Goal: Task Accomplishment & Management: Manage account settings

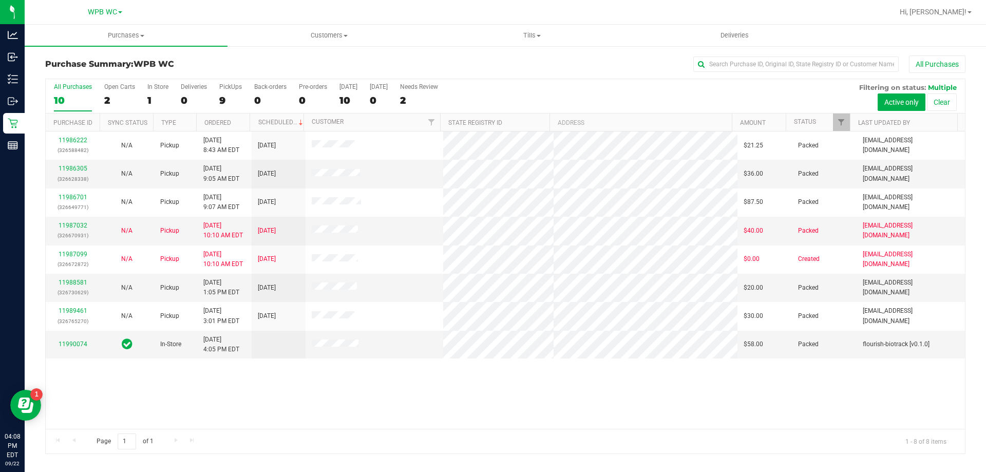
click at [450, 394] on div "11986222 (326588482) N/A Pickup [DATE] 8:43 AM EDT 9/22/2025 $21.25 Packed [EMA…" at bounding box center [505, 280] width 919 height 297
click at [568, 388] on div "11986222 (326588482) N/A Pickup [DATE] 8:43 AM EDT 9/22/2025 $21.25 Packed [EMA…" at bounding box center [505, 280] width 919 height 297
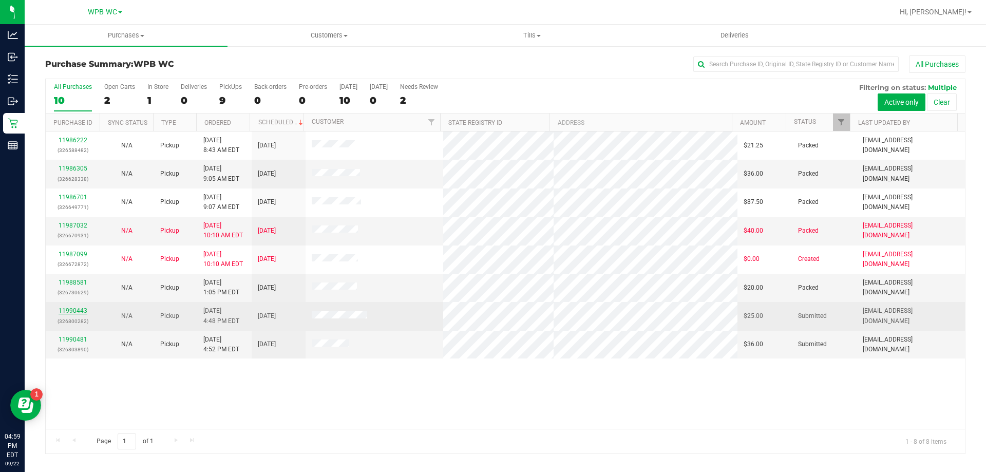
click at [69, 310] on link "11990443" at bounding box center [73, 310] width 29 height 7
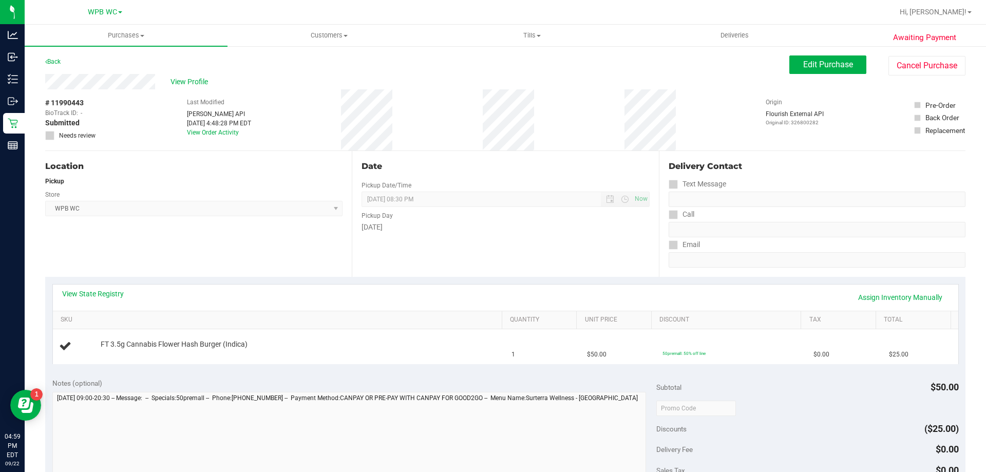
click at [250, 281] on div "View State Registry Assign Inventory Manually SKU Quantity Unit Price Discount …" at bounding box center [505, 324] width 921 height 94
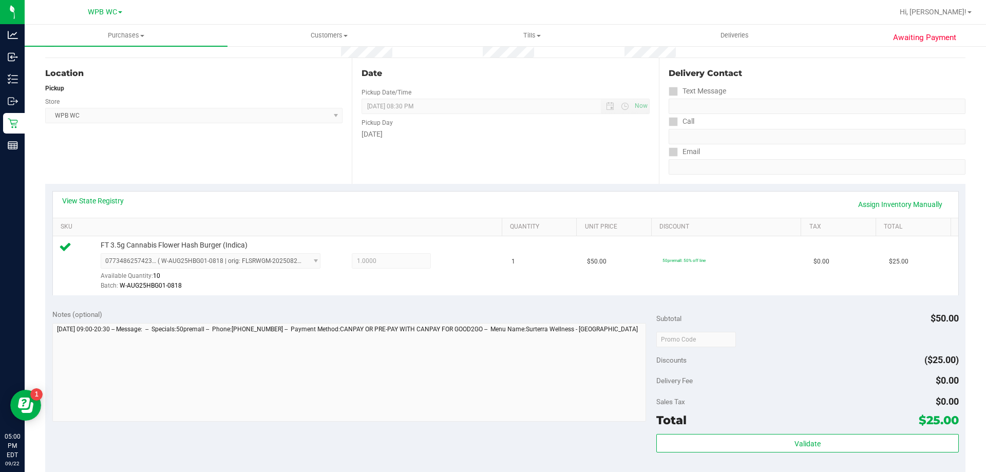
scroll to position [368, 0]
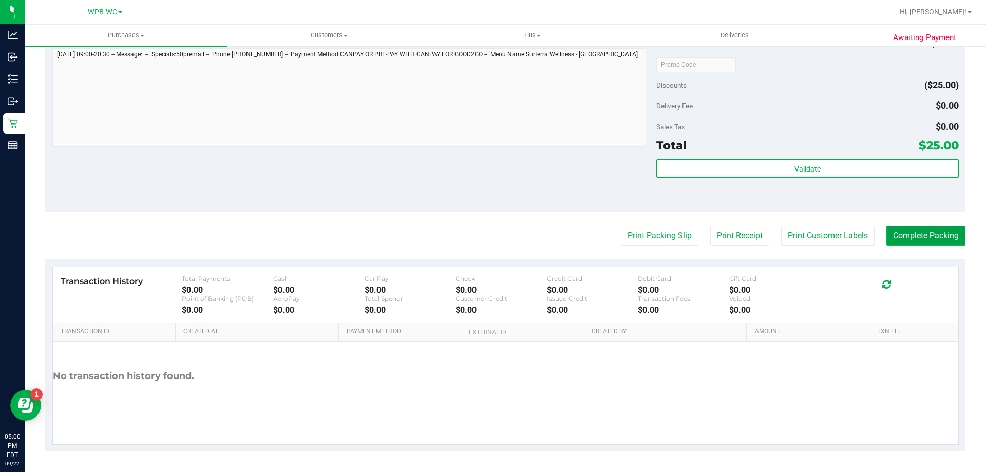
click at [902, 228] on button "Complete Packing" at bounding box center [926, 236] width 79 height 20
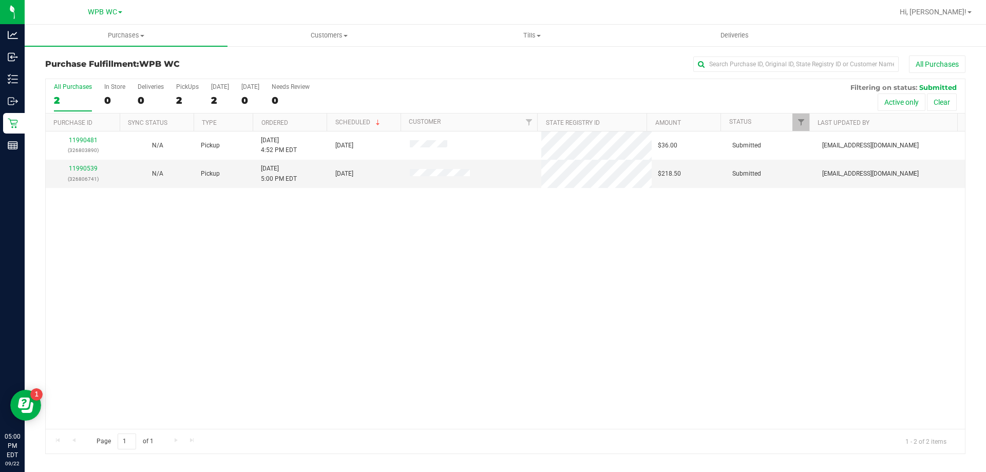
drag, startPoint x: 460, startPoint y: 298, endPoint x: 229, endPoint y: 105, distance: 301.6
click at [460, 298] on div "11990481 (326803890) N/A Pickup [DATE] 4:52 PM EDT 9/22/2025 $36.00 Submitted […" at bounding box center [505, 280] width 919 height 297
click at [417, 251] on div "11990481 (326803890) N/A Pickup [DATE] 4:52 PM EDT 9/22/2025 $36.00 Submitted […" at bounding box center [505, 280] width 919 height 297
drag, startPoint x: 403, startPoint y: 242, endPoint x: 252, endPoint y: 184, distance: 161.6
click at [402, 242] on div "11990481 (326803890) N/A Pickup [DATE] 4:52 PM EDT 9/22/2025 $36.00 Submitted […" at bounding box center [505, 280] width 919 height 297
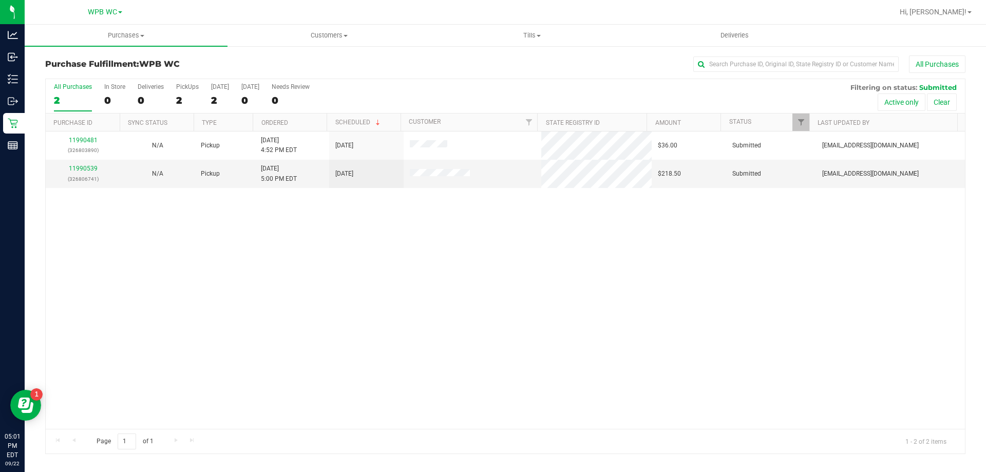
click at [256, 260] on div "11990481 (326803890) N/A Pickup [DATE] 4:52 PM EDT 9/22/2025 $36.00 Submitted […" at bounding box center [505, 280] width 919 height 297
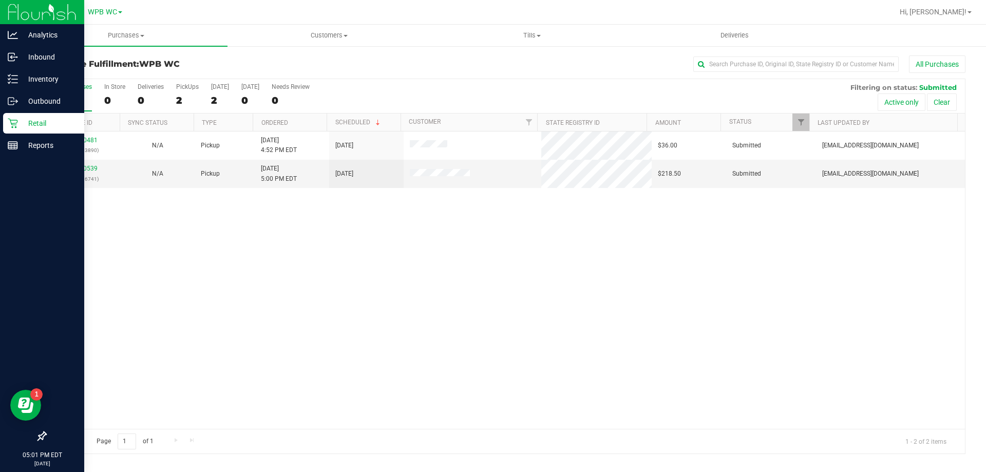
click at [32, 126] on p "Retail" at bounding box center [49, 123] width 62 height 12
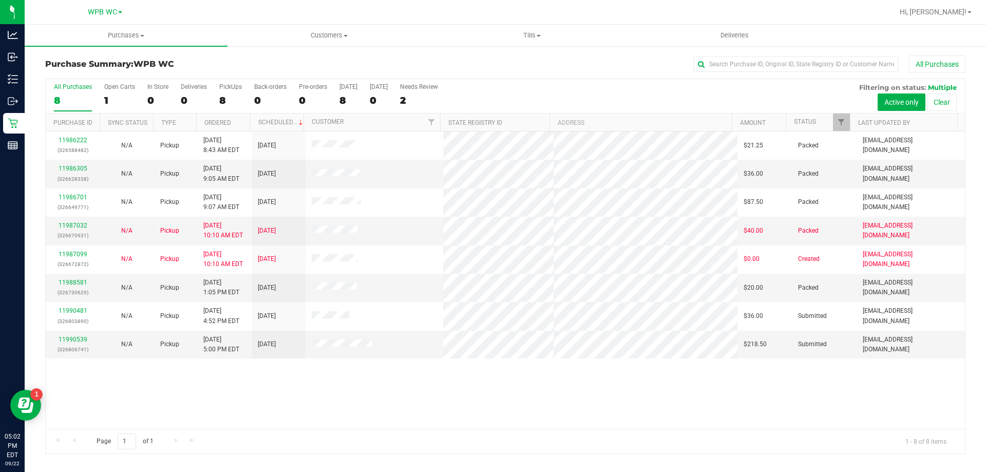
click at [428, 66] on div "All Purchases" at bounding box center [659, 63] width 614 height 17
click at [353, 389] on div "11986222 (326588482) N/A Pickup [DATE] 8:43 AM EDT 9/22/2025 $21.25 Packed [EMA…" at bounding box center [505, 280] width 919 height 297
click at [478, 395] on div "11986222 (326588482) N/A Pickup [DATE] 8:43 AM EDT 9/22/2025 $21.25 Packed [EMA…" at bounding box center [505, 280] width 919 height 297
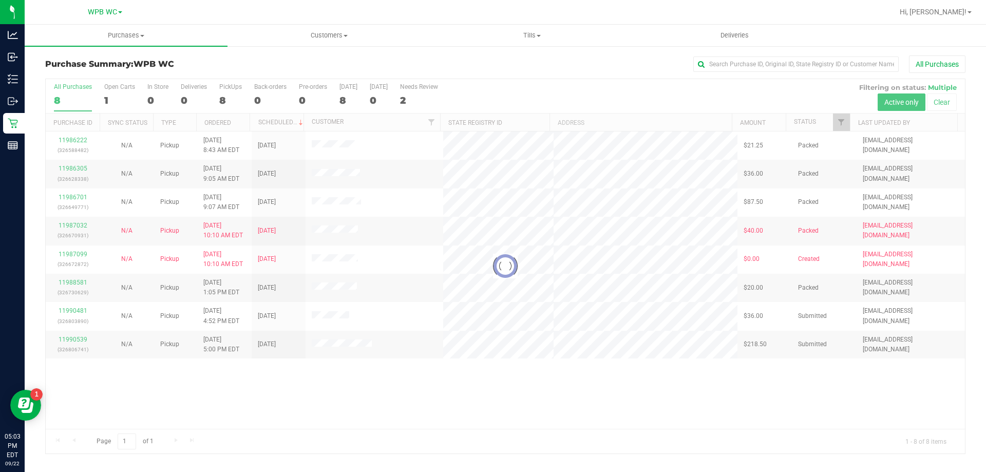
click at [371, 389] on div at bounding box center [505, 266] width 919 height 374
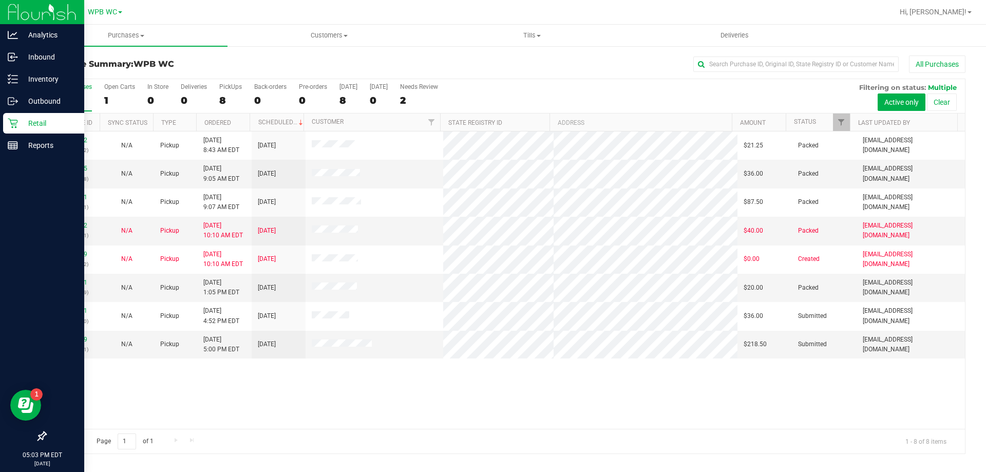
click at [33, 120] on p "Retail" at bounding box center [49, 123] width 62 height 12
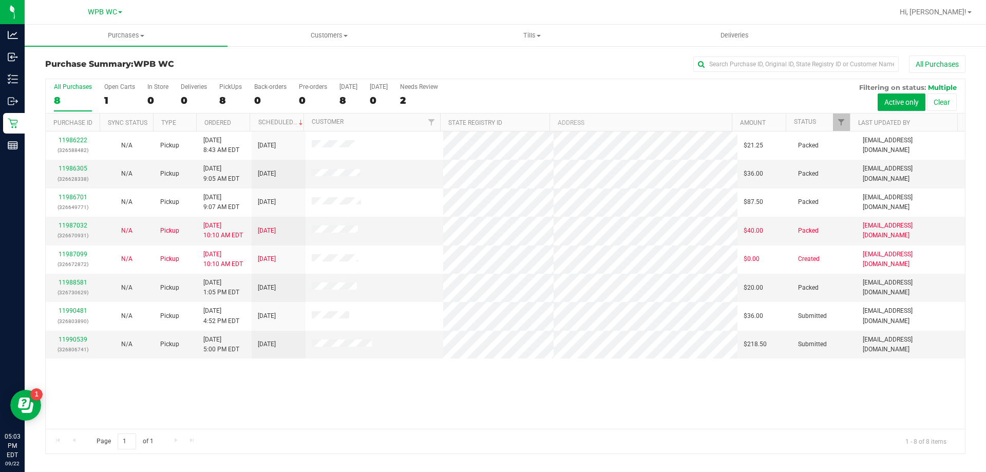
click at [216, 397] on div "11986222 (326588482) N/A Pickup [DATE] 8:43 AM EDT 9/22/2025 $21.25 Packed [EMA…" at bounding box center [505, 280] width 919 height 297
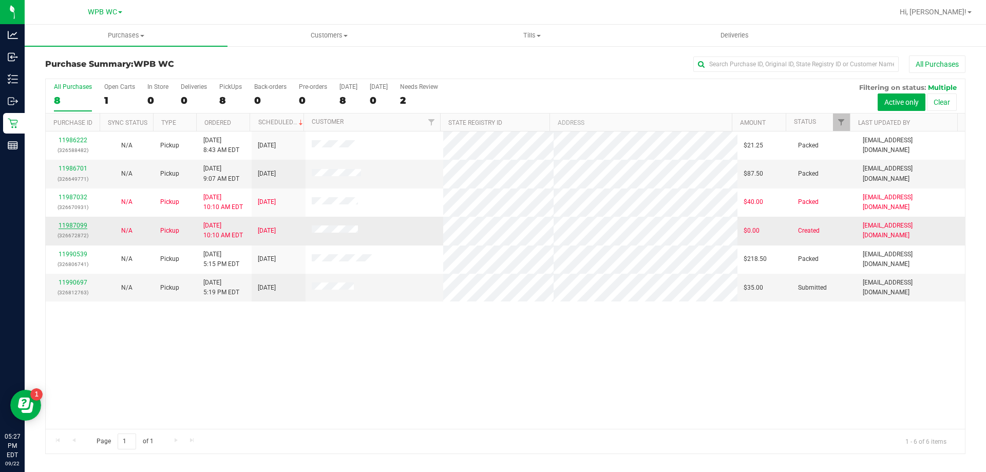
click at [71, 224] on link "11987099" at bounding box center [73, 225] width 29 height 7
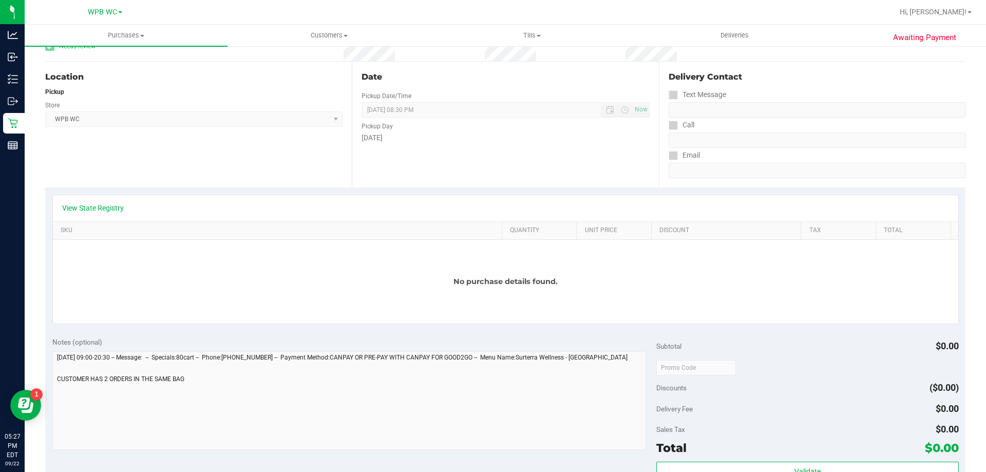
scroll to position [154, 0]
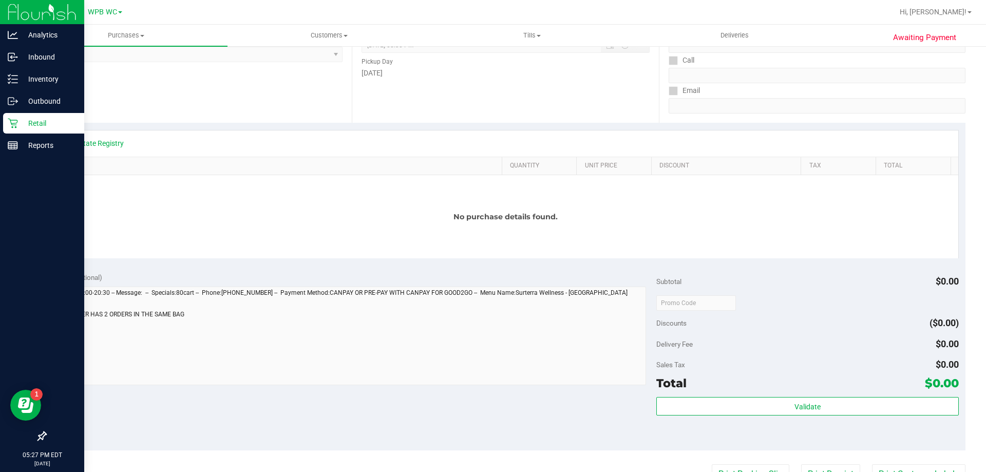
click at [11, 123] on icon at bounding box center [13, 123] width 10 height 10
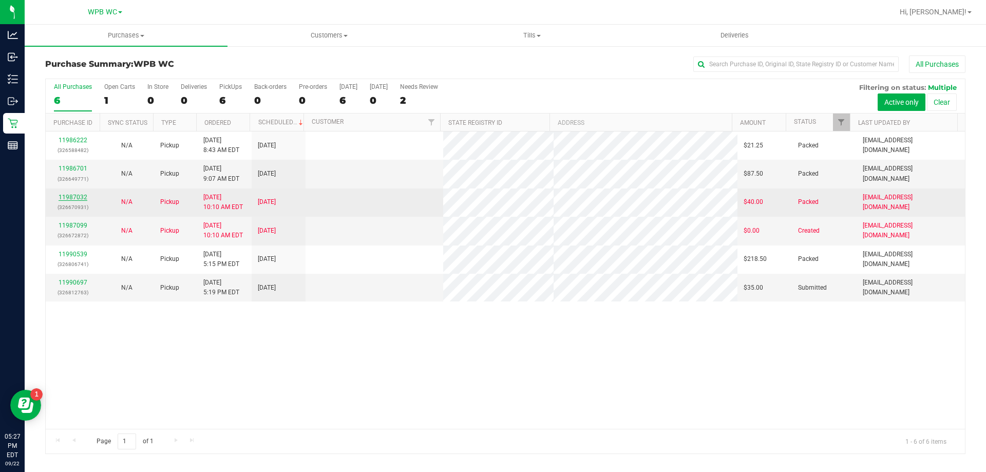
click at [81, 195] on link "11987032" at bounding box center [73, 197] width 29 height 7
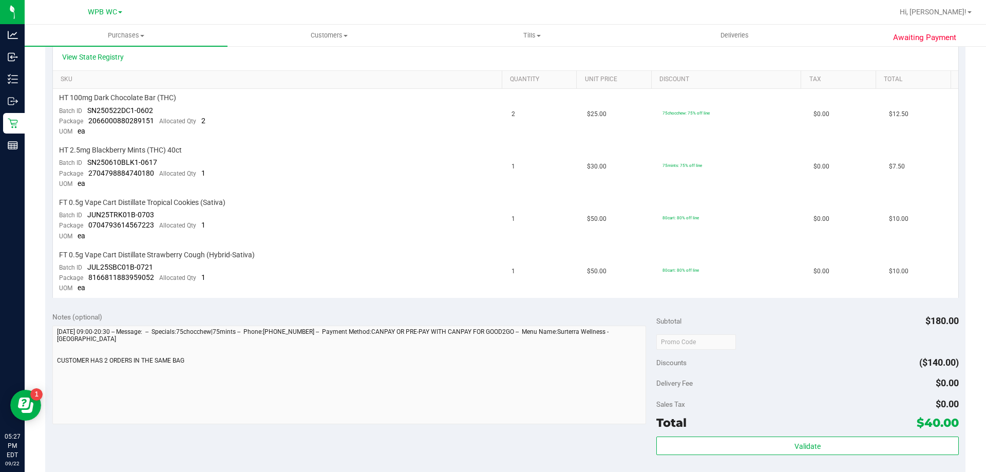
scroll to position [257, 0]
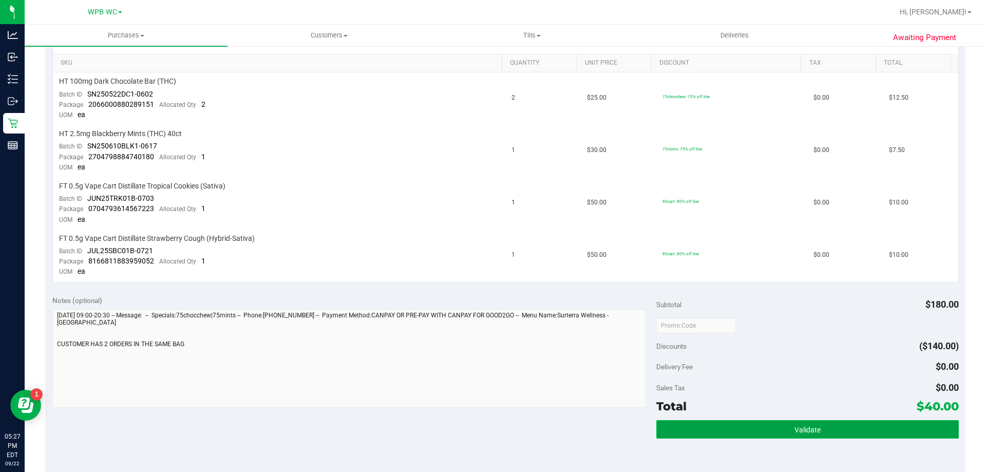
click at [671, 427] on button "Validate" at bounding box center [807, 429] width 302 height 18
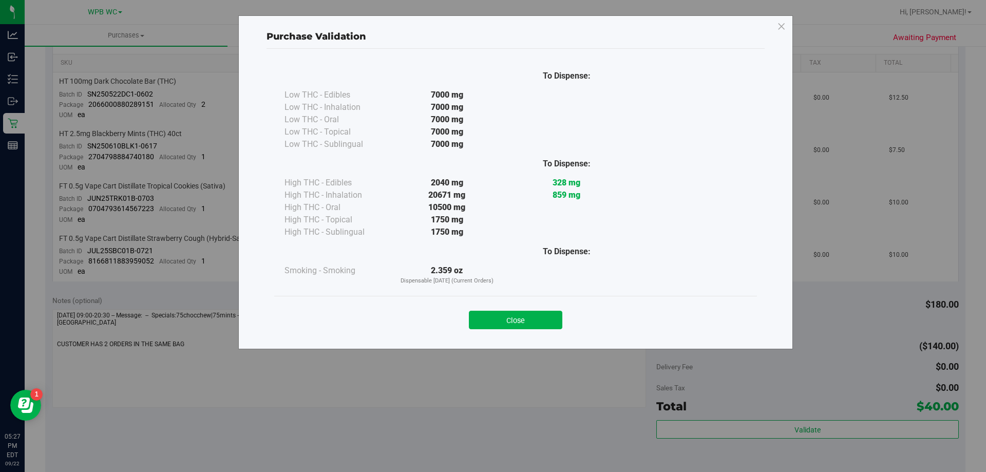
click at [522, 331] on div "Close" at bounding box center [515, 317] width 483 height 42
click at [519, 311] on button "Close" at bounding box center [515, 320] width 93 height 18
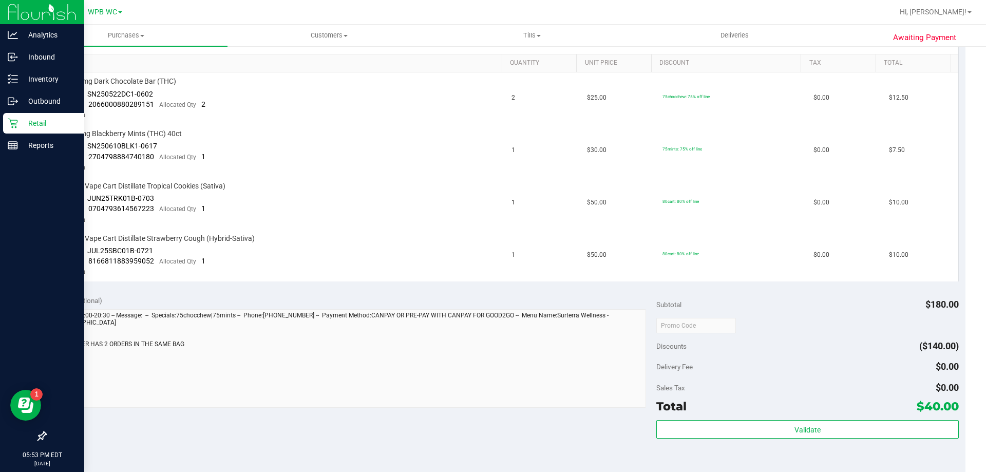
click at [17, 119] on icon at bounding box center [13, 123] width 10 height 10
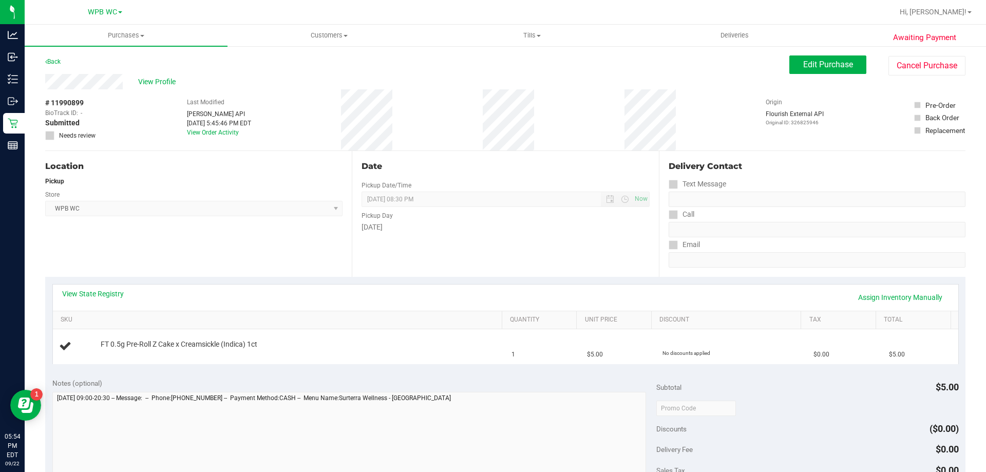
click at [283, 375] on div "Notes (optional) Subtotal $5.00 Discounts ($0.00) Delivery Fee $0.00 Sales Tax …" at bounding box center [505, 463] width 921 height 185
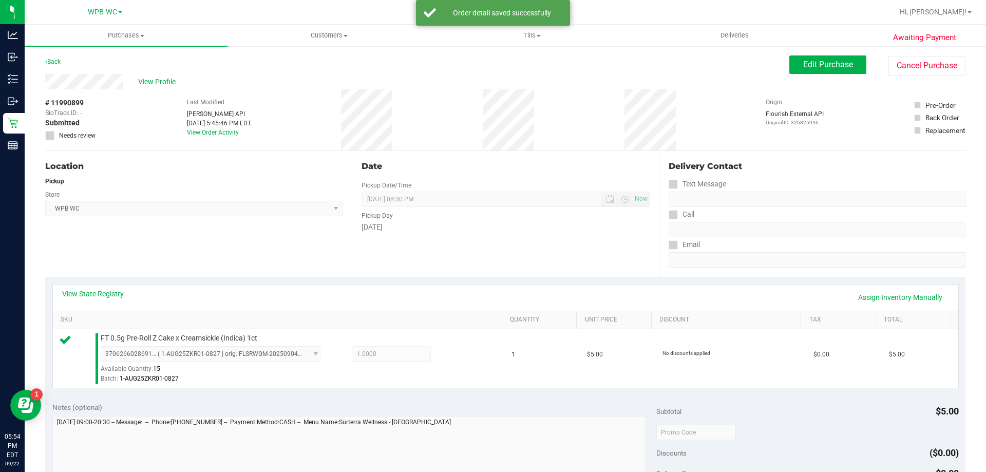
scroll to position [360, 0]
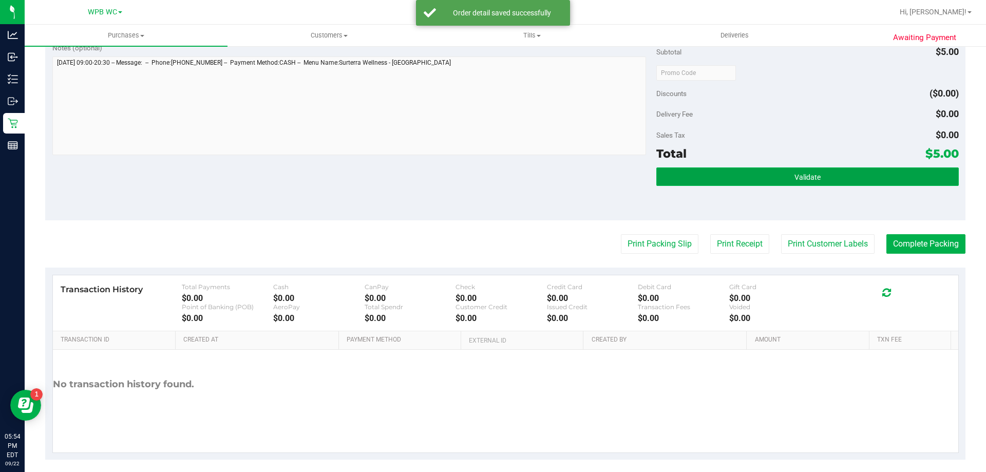
click at [802, 171] on button "Validate" at bounding box center [807, 176] width 302 height 18
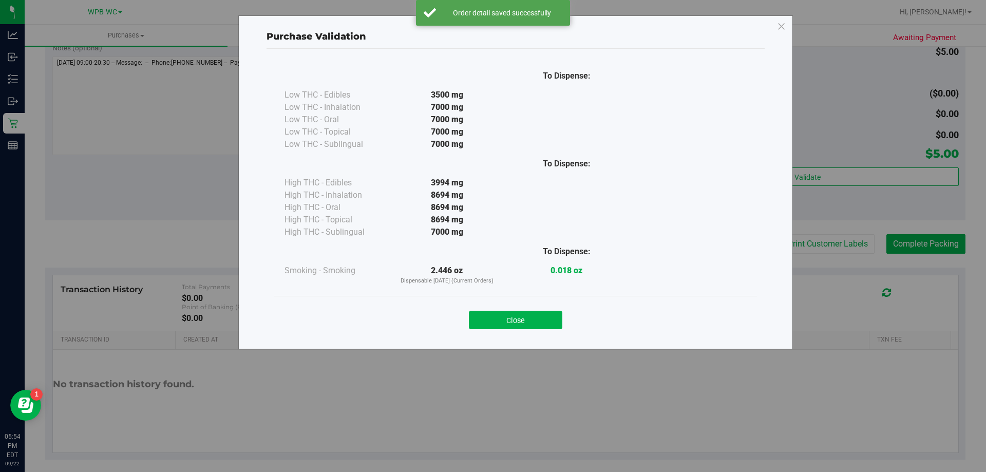
click at [550, 317] on button "Close" at bounding box center [515, 320] width 93 height 18
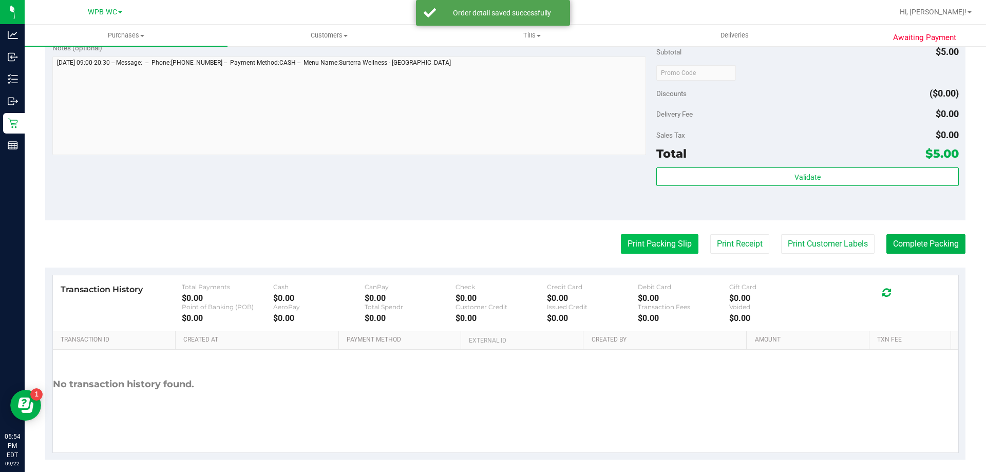
click at [645, 244] on button "Print Packing Slip" at bounding box center [660, 244] width 78 height 20
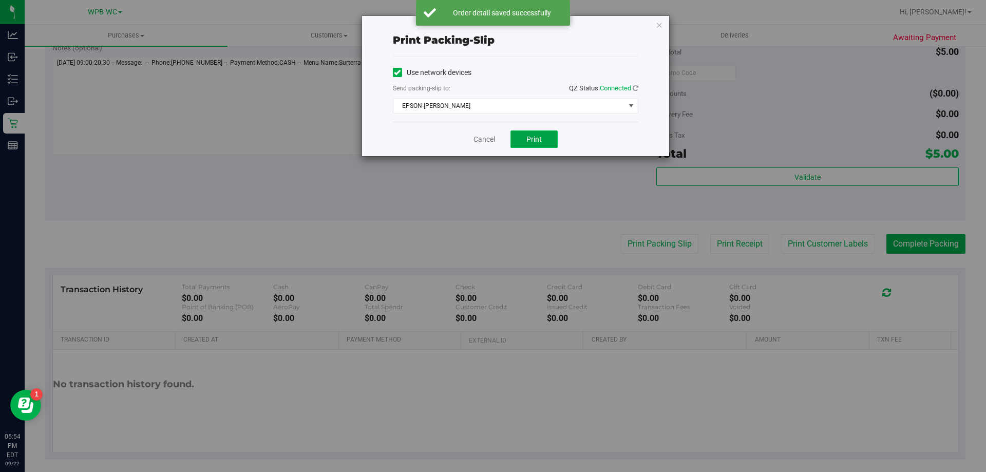
click at [536, 140] on span "Print" at bounding box center [534, 139] width 15 height 8
click at [491, 145] on div "Cancel Print" at bounding box center [516, 139] width 246 height 34
click at [492, 142] on link "Cancel" at bounding box center [485, 139] width 22 height 11
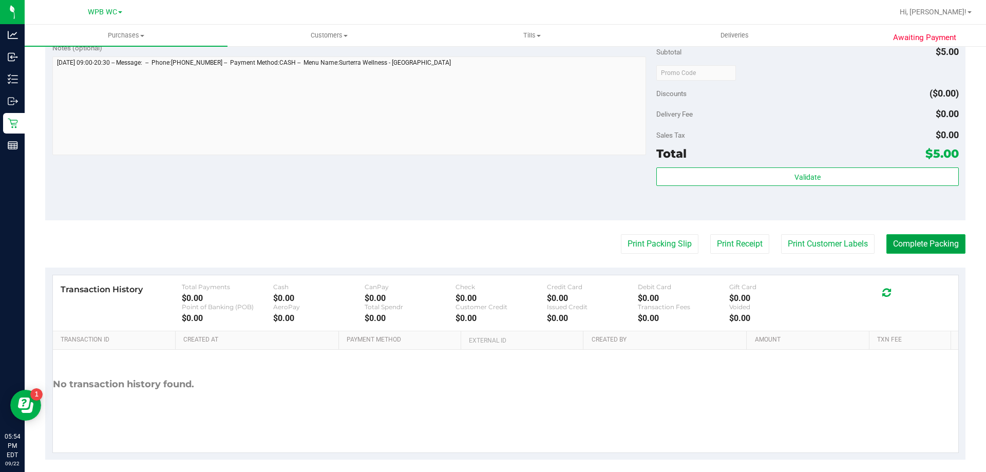
click at [919, 247] on button "Complete Packing" at bounding box center [926, 244] width 79 height 20
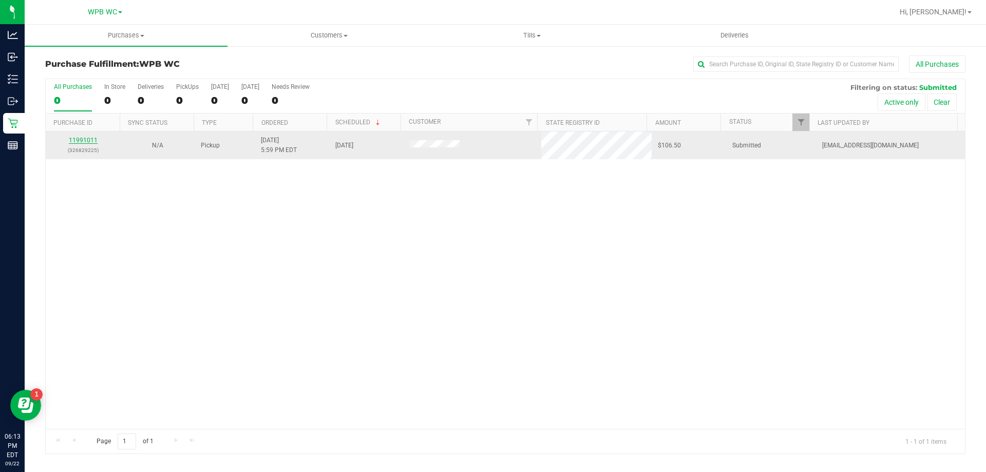
click at [92, 138] on link "11991011" at bounding box center [83, 140] width 29 height 7
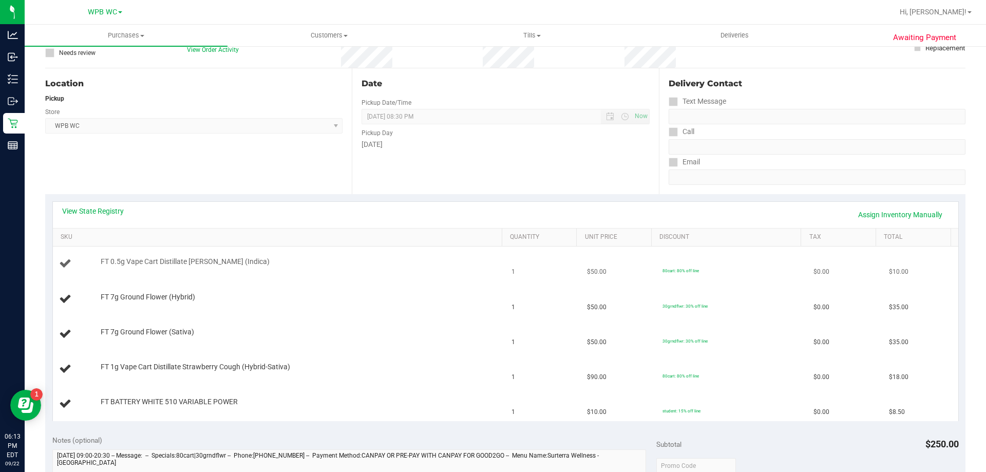
scroll to position [103, 0]
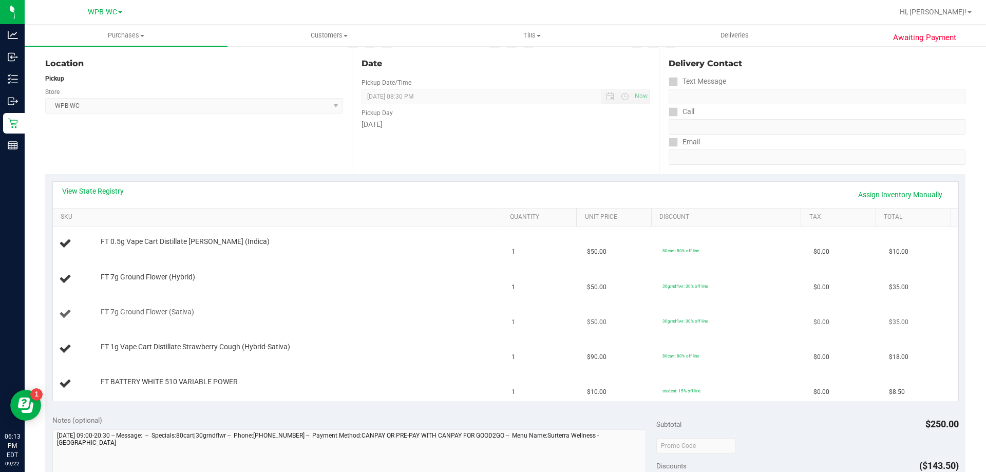
click at [329, 329] on td "FT 7g Ground Flower (Sativa)" at bounding box center [279, 314] width 453 height 35
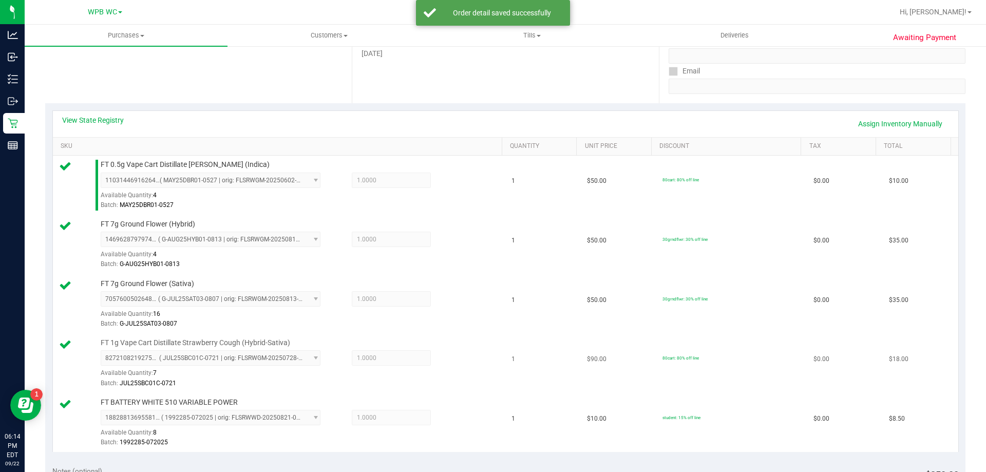
scroll to position [411, 0]
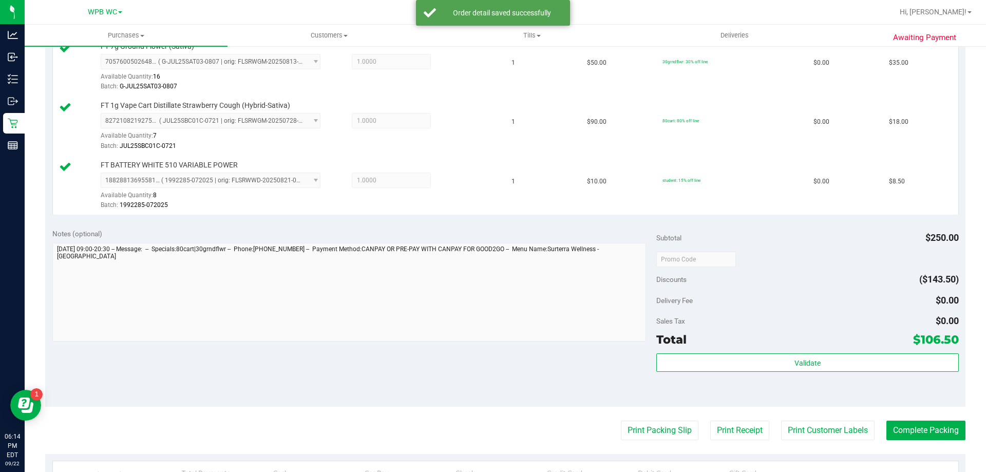
click at [782, 372] on div "Validate" at bounding box center [807, 363] width 302 height 20
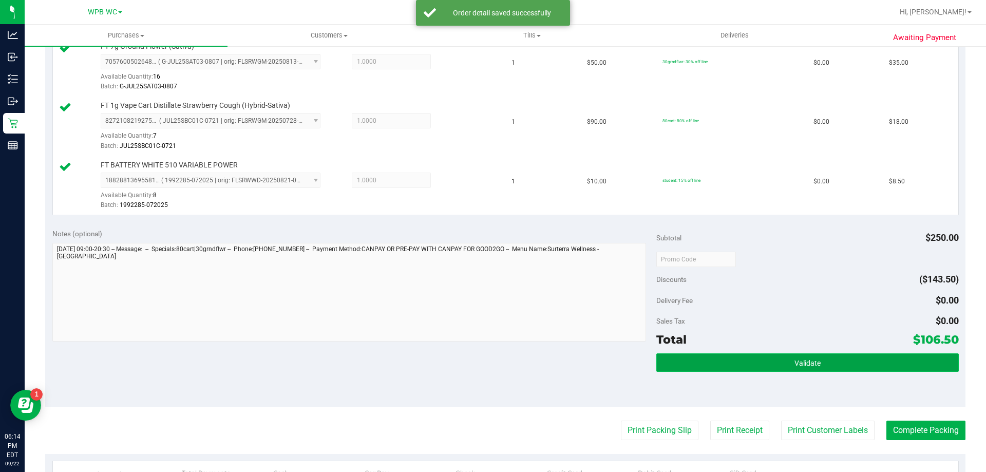
click at [782, 367] on button "Validate" at bounding box center [807, 362] width 302 height 18
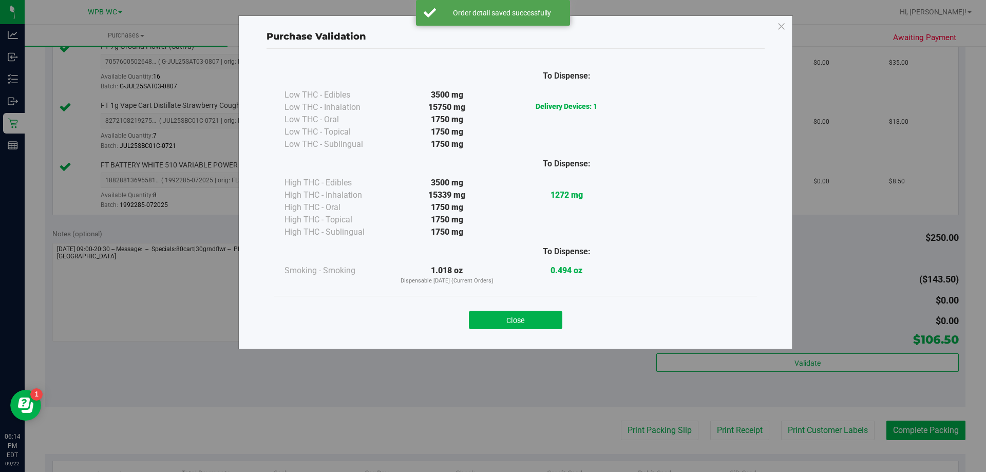
drag, startPoint x: 535, startPoint y: 320, endPoint x: 541, endPoint y: 320, distance: 6.7
click at [535, 320] on button "Close" at bounding box center [515, 320] width 93 height 18
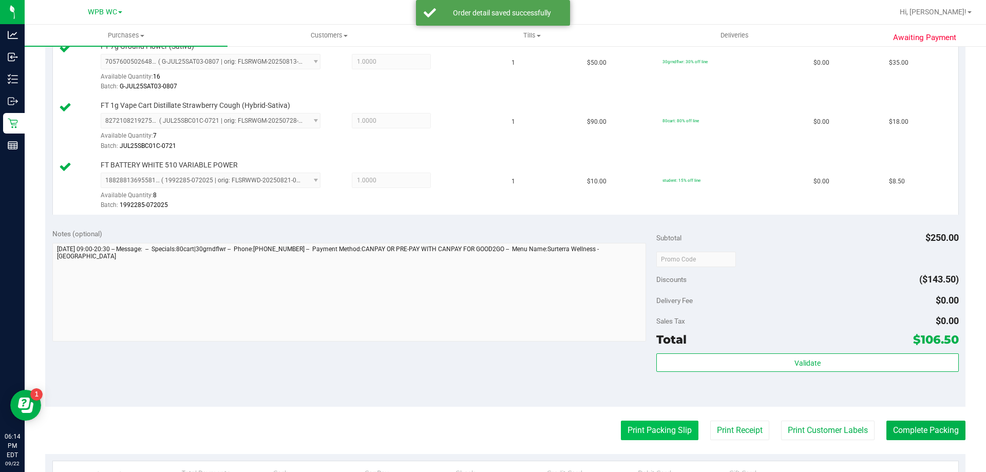
click at [649, 431] on button "Print Packing Slip" at bounding box center [660, 431] width 78 height 20
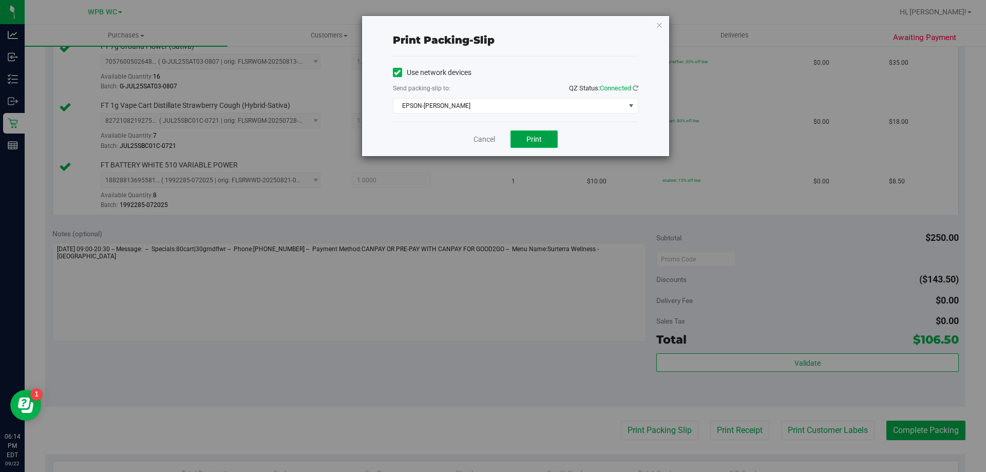
click at [530, 142] on span "Print" at bounding box center [534, 139] width 15 height 8
click at [479, 142] on link "Cancel" at bounding box center [485, 139] width 22 height 11
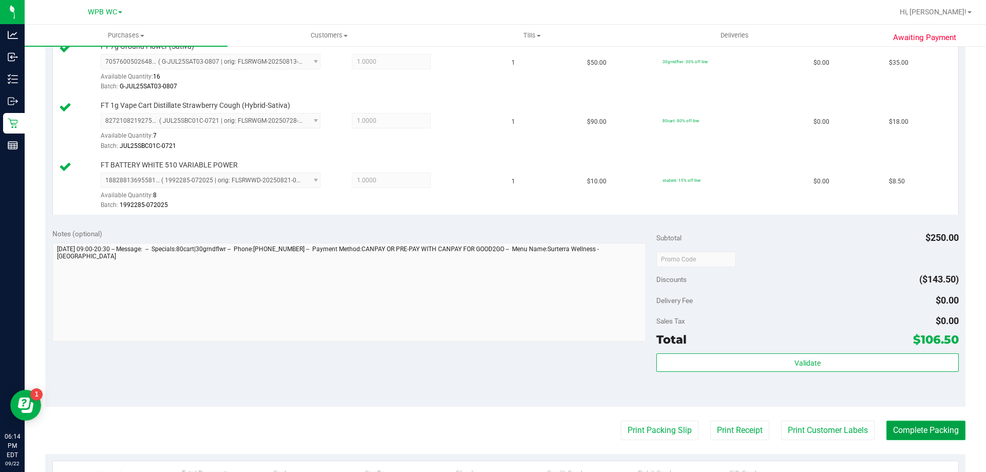
click at [947, 430] on button "Complete Packing" at bounding box center [926, 431] width 79 height 20
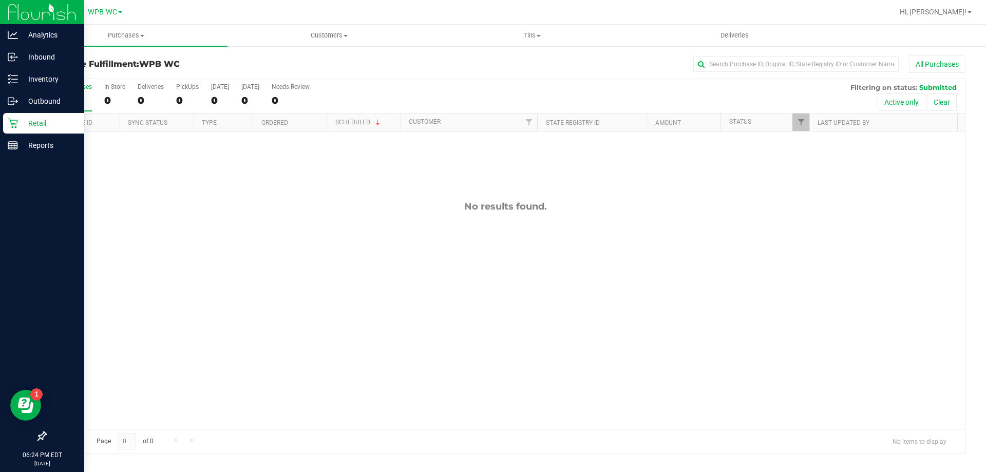
click at [22, 122] on p "Retail" at bounding box center [49, 123] width 62 height 12
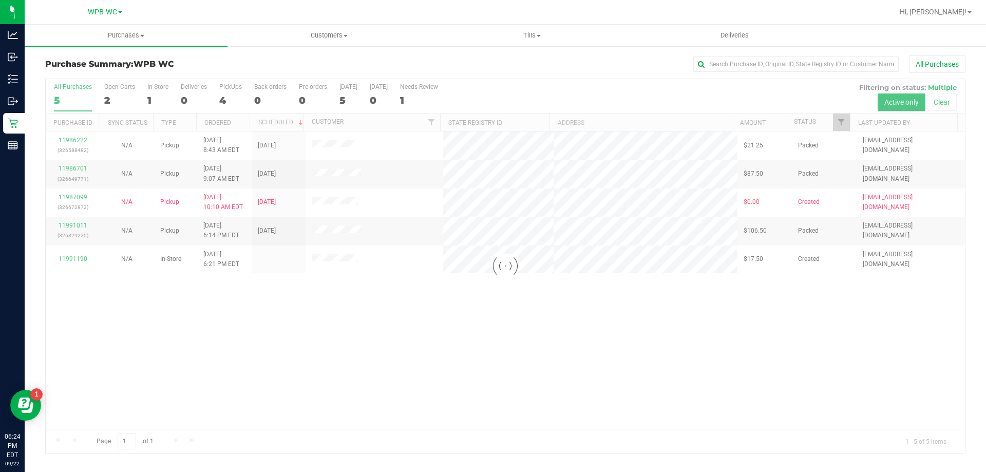
click at [641, 365] on div at bounding box center [505, 266] width 919 height 374
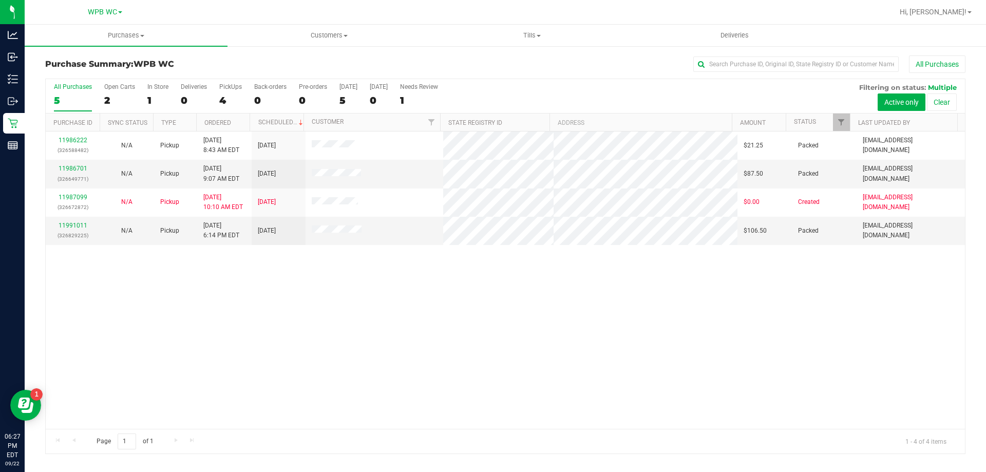
click at [543, 321] on div "11986222 (326588482) N/A Pickup [DATE] 8:43 AM EDT 9/22/2025 $21.25 Packed [EMA…" at bounding box center [505, 280] width 919 height 297
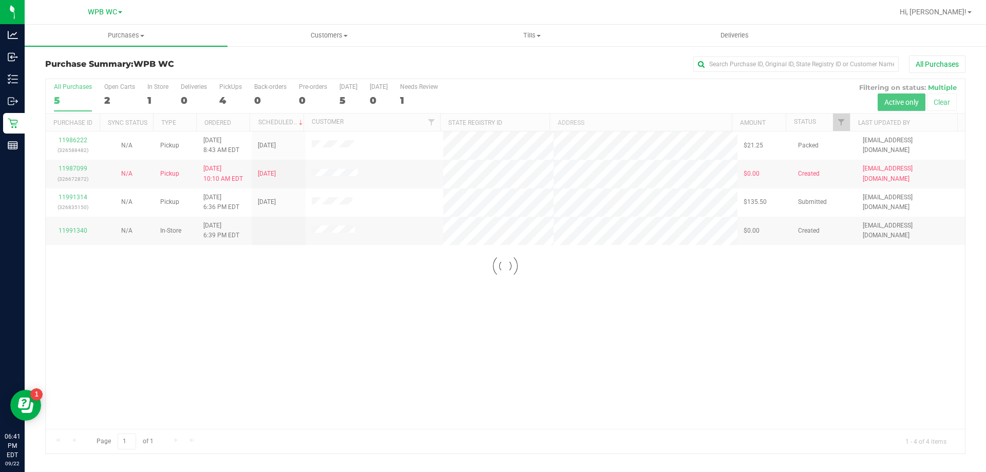
click at [582, 343] on div at bounding box center [505, 266] width 919 height 374
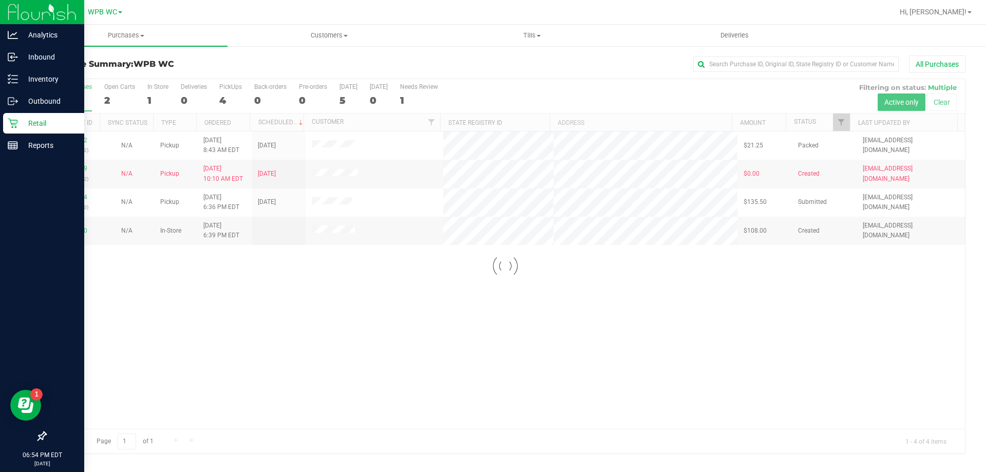
click at [43, 121] on p "Retail" at bounding box center [49, 123] width 62 height 12
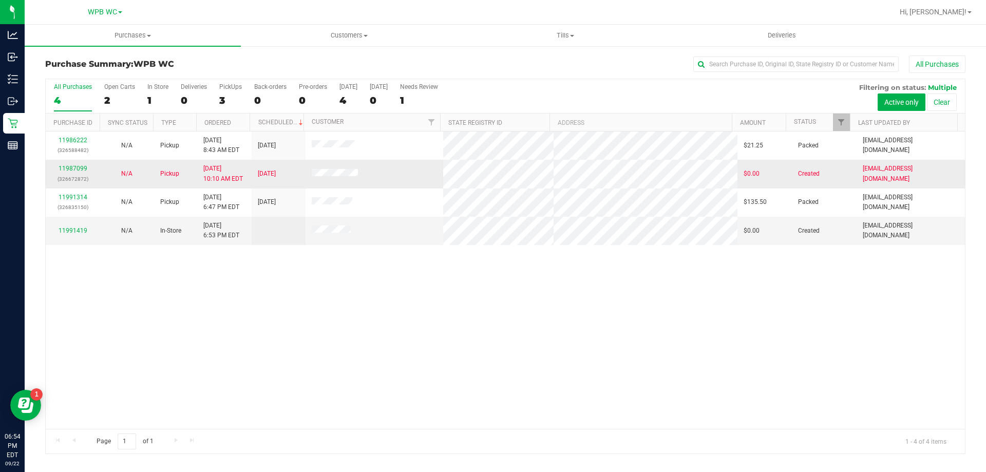
click at [77, 174] on p "(326672872)" at bounding box center [73, 179] width 42 height 10
click at [77, 169] on link "11987099" at bounding box center [73, 168] width 29 height 7
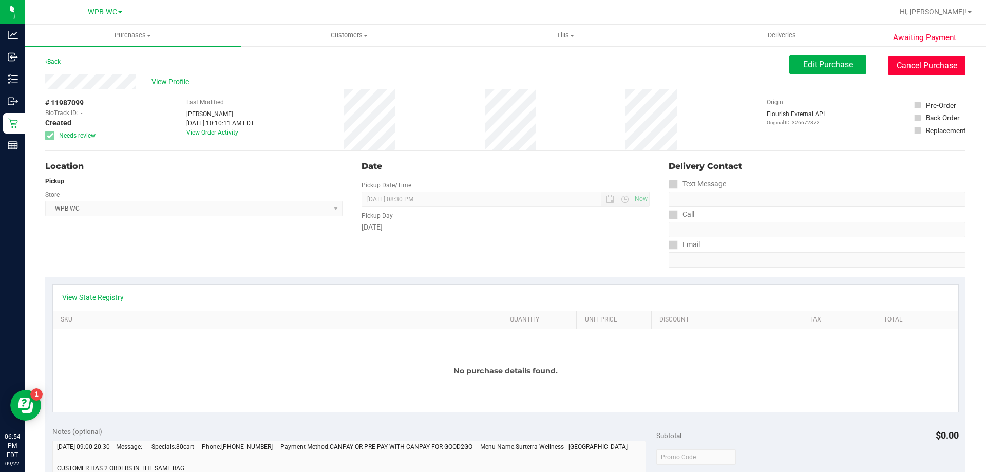
click at [940, 62] on button "Cancel Purchase" at bounding box center [927, 66] width 77 height 20
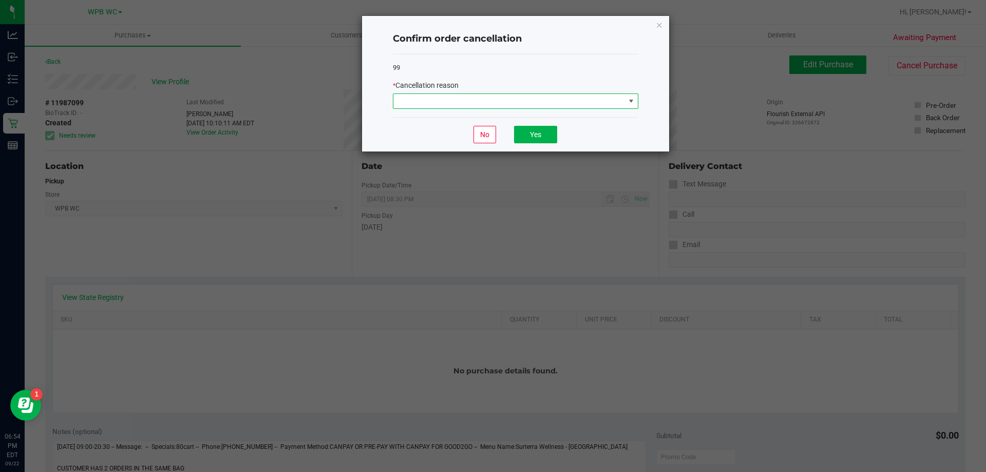
click at [542, 106] on span at bounding box center [509, 101] width 232 height 14
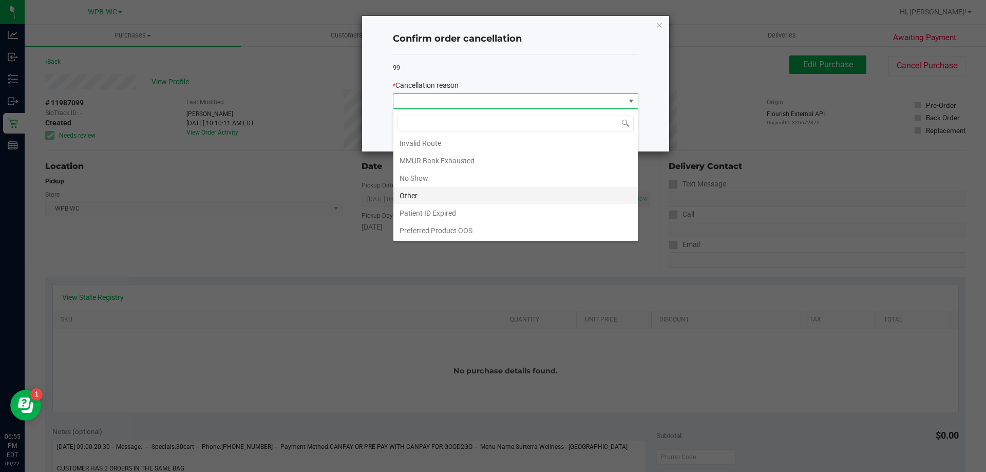
scroll to position [3, 0]
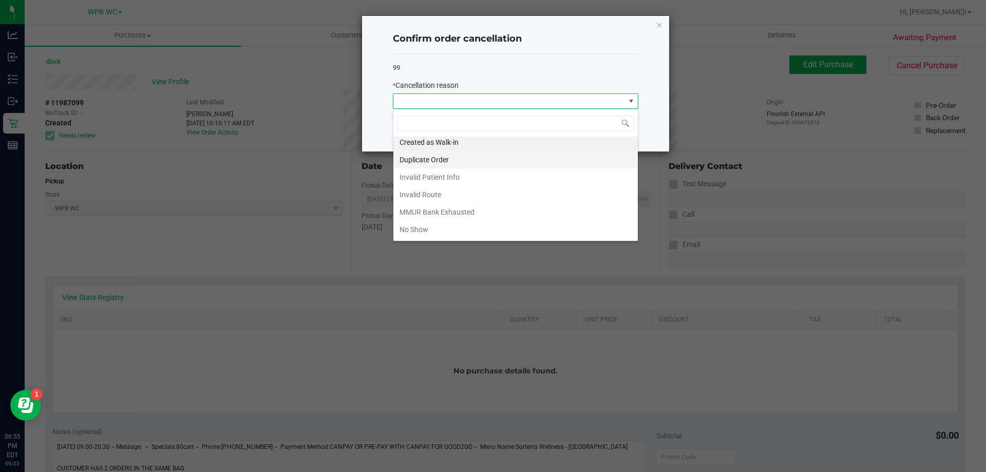
click at [464, 162] on li "Duplicate Order" at bounding box center [515, 159] width 245 height 17
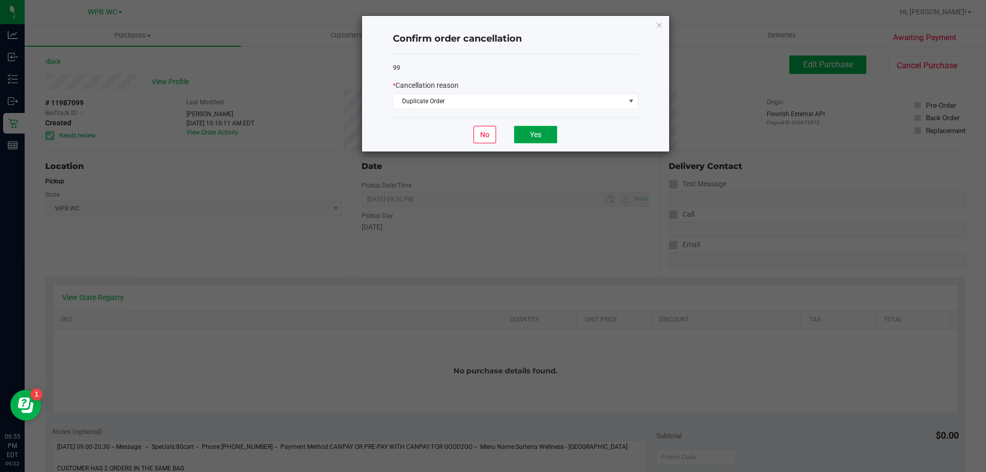
click at [543, 135] on button "Yes" at bounding box center [535, 134] width 43 height 17
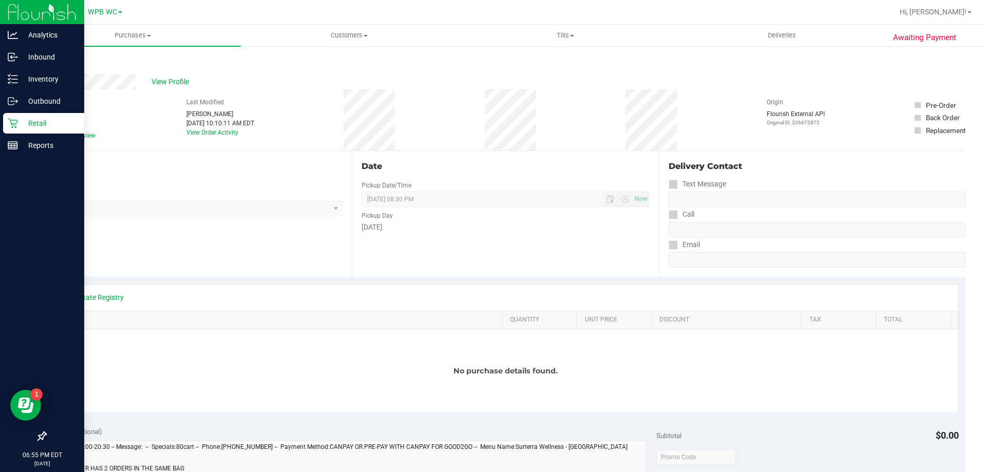
click at [22, 124] on p "Retail" at bounding box center [49, 123] width 62 height 12
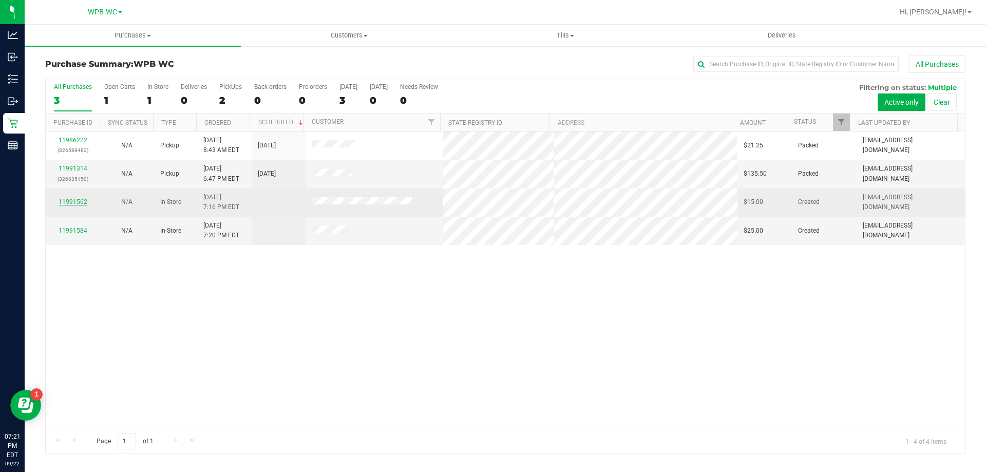
click at [78, 202] on link "11991562" at bounding box center [73, 201] width 29 height 7
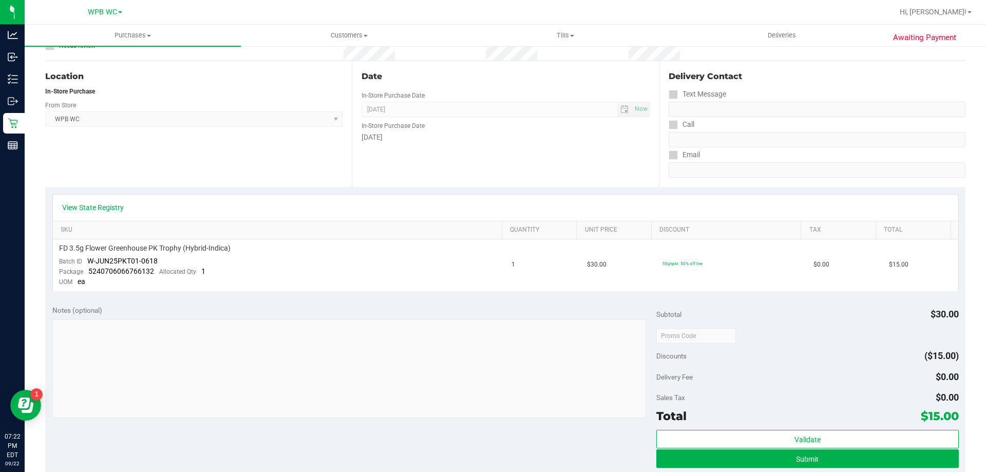
scroll to position [257, 0]
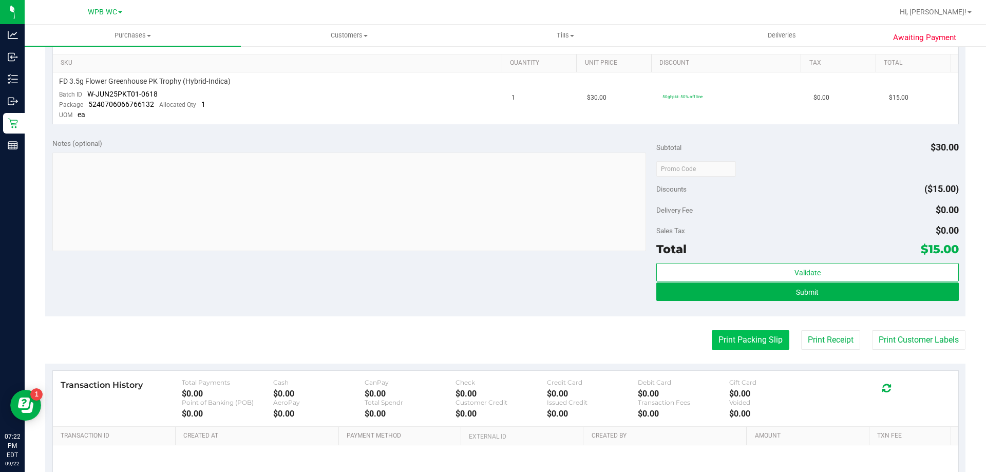
click at [726, 347] on button "Print Packing Slip" at bounding box center [751, 340] width 78 height 20
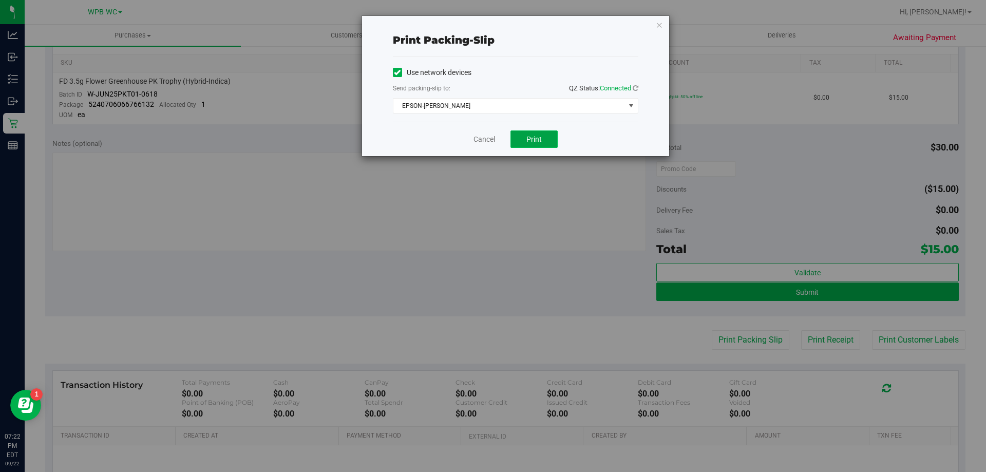
click at [543, 135] on button "Print" at bounding box center [534, 138] width 47 height 17
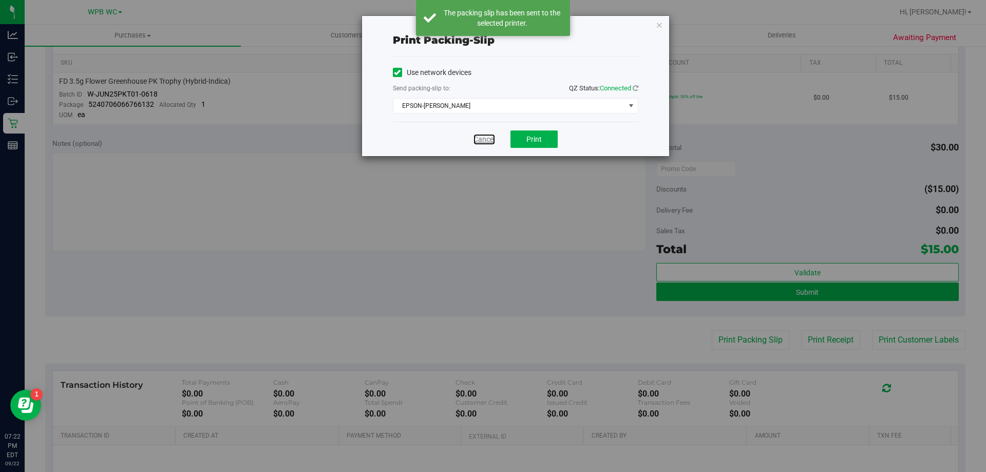
click at [484, 136] on link "Cancel" at bounding box center [485, 139] width 22 height 11
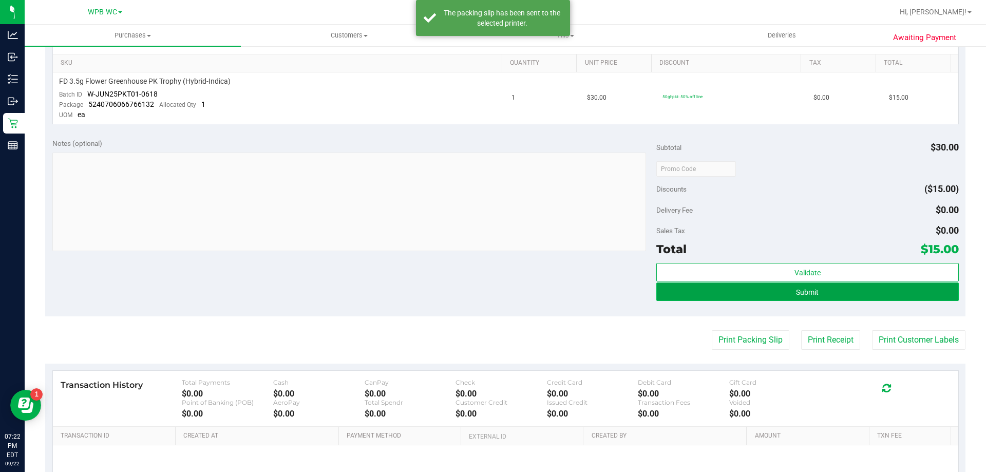
click at [899, 298] on button "Submit" at bounding box center [807, 292] width 302 height 18
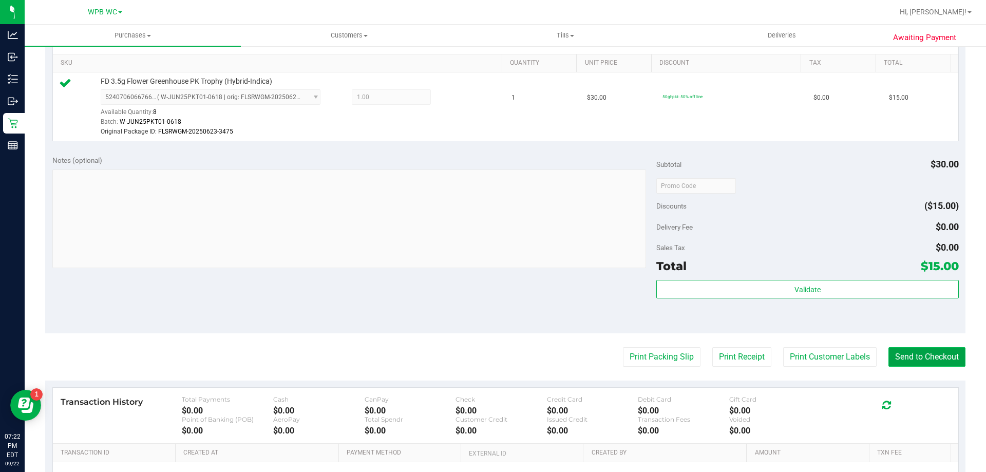
click at [924, 350] on button "Send to Checkout" at bounding box center [927, 357] width 77 height 20
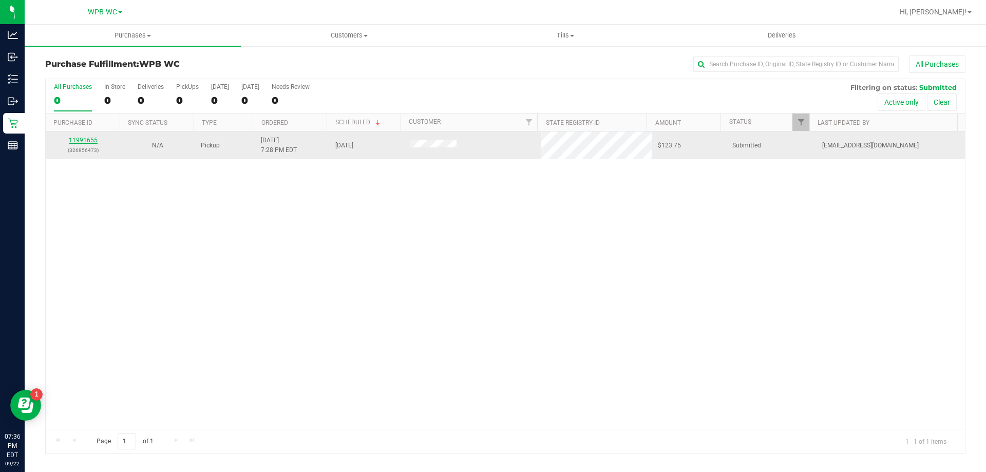
click at [77, 140] on link "11991655" at bounding box center [83, 140] width 29 height 7
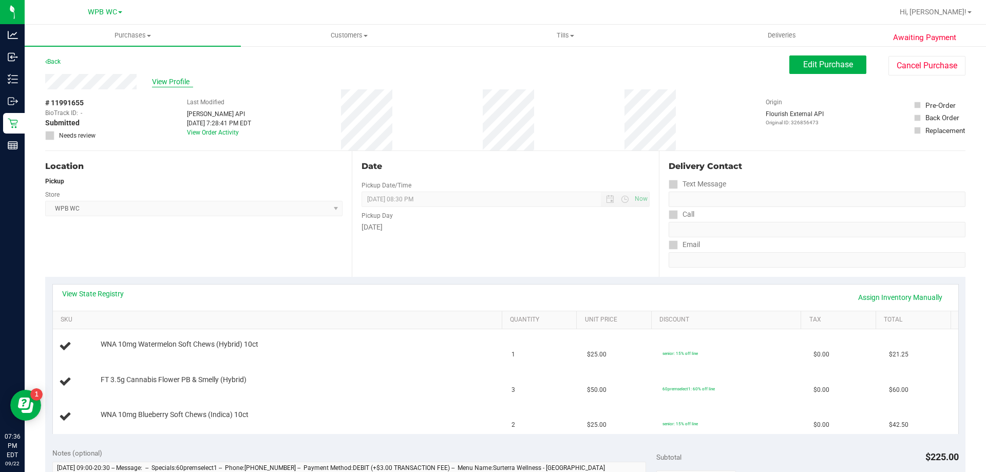
click at [177, 80] on span "View Profile" at bounding box center [172, 82] width 41 height 11
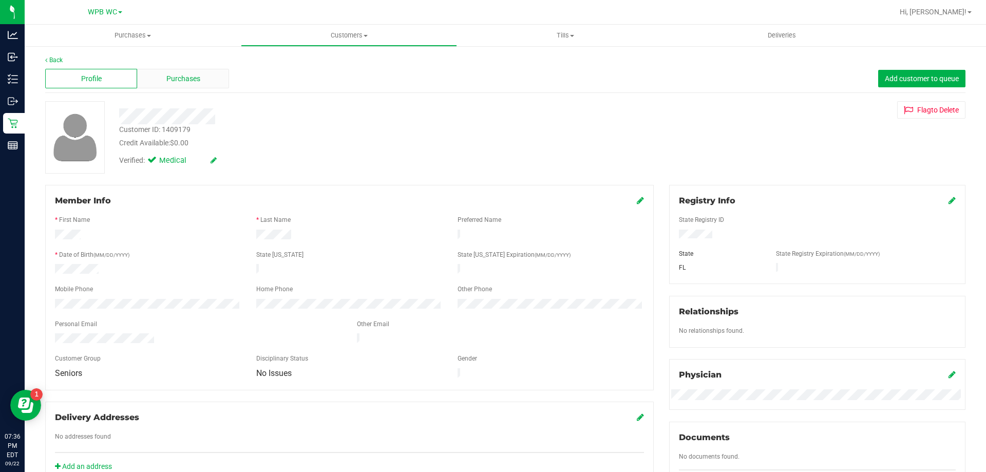
click at [212, 80] on div "Purchases" at bounding box center [183, 79] width 92 height 20
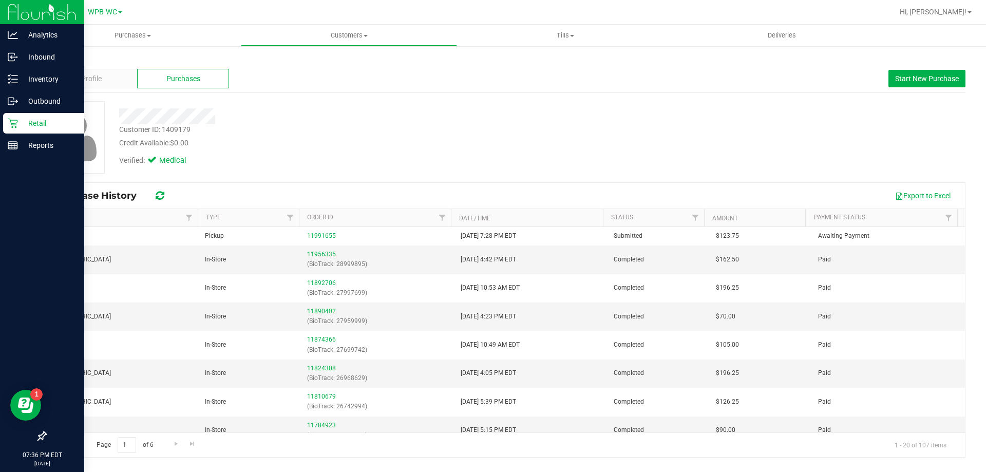
click at [48, 121] on p "Retail" at bounding box center [49, 123] width 62 height 12
